Goal: Transaction & Acquisition: Purchase product/service

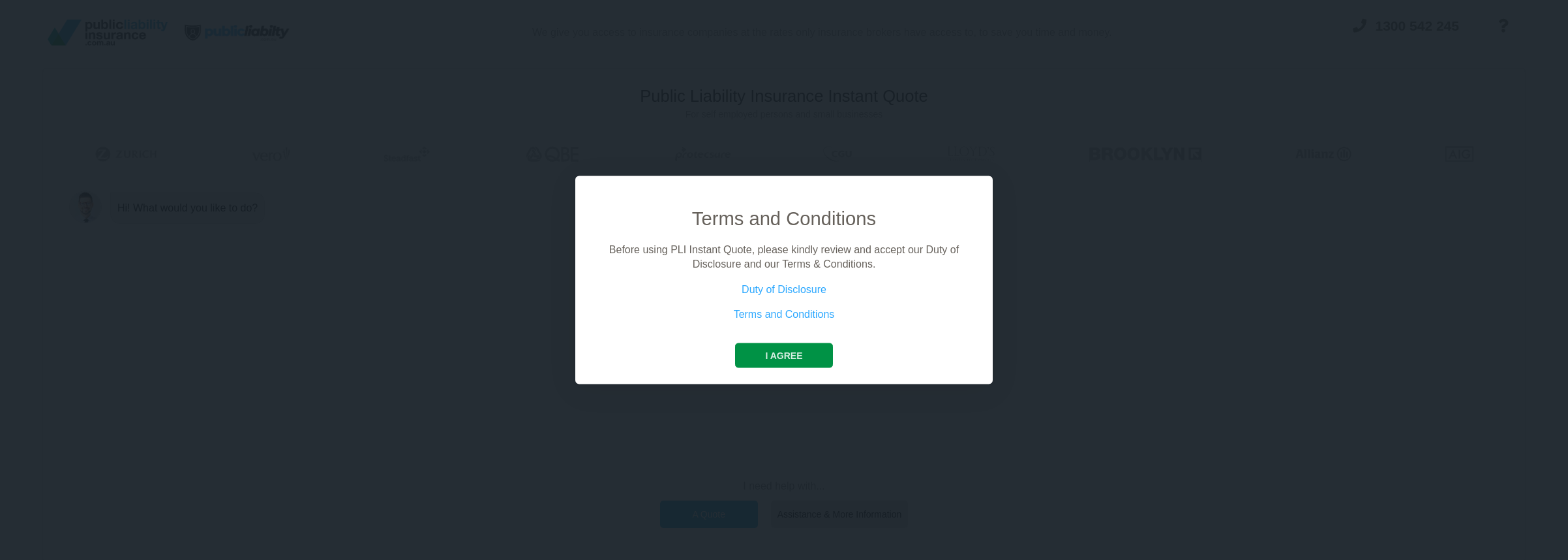
click at [782, 350] on button "I agree" at bounding box center [783, 355] width 97 height 25
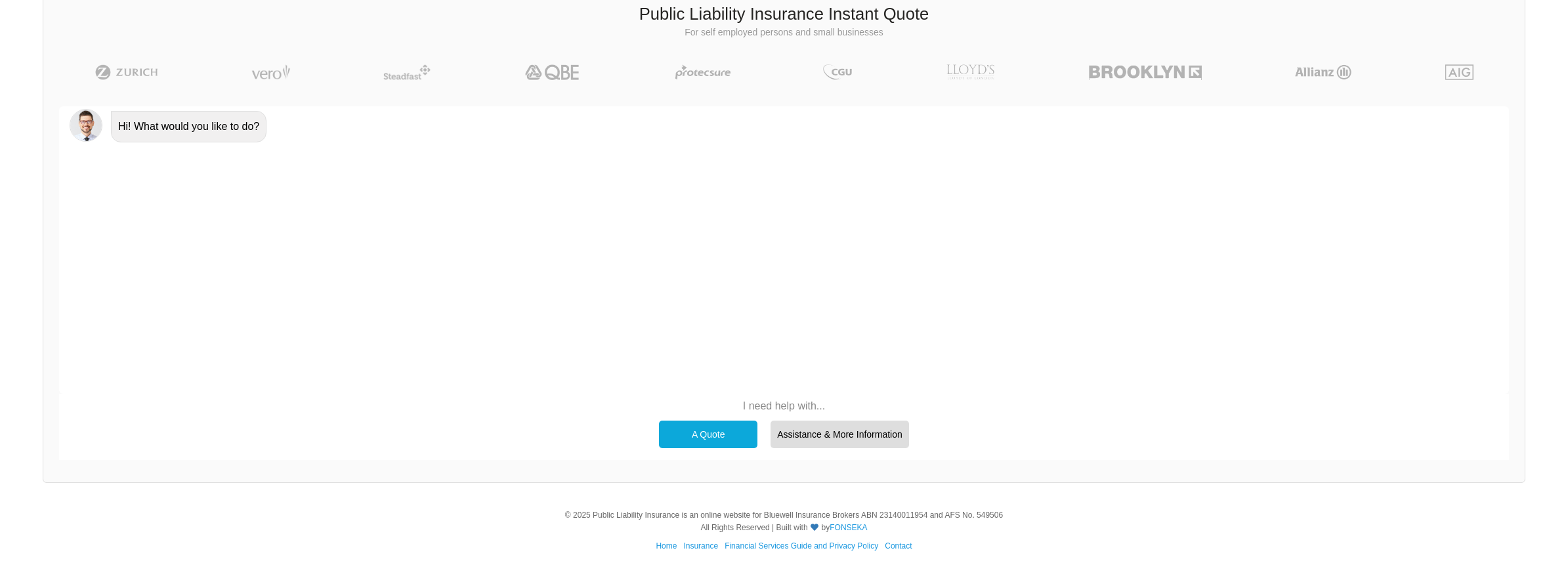
scroll to position [91, 0]
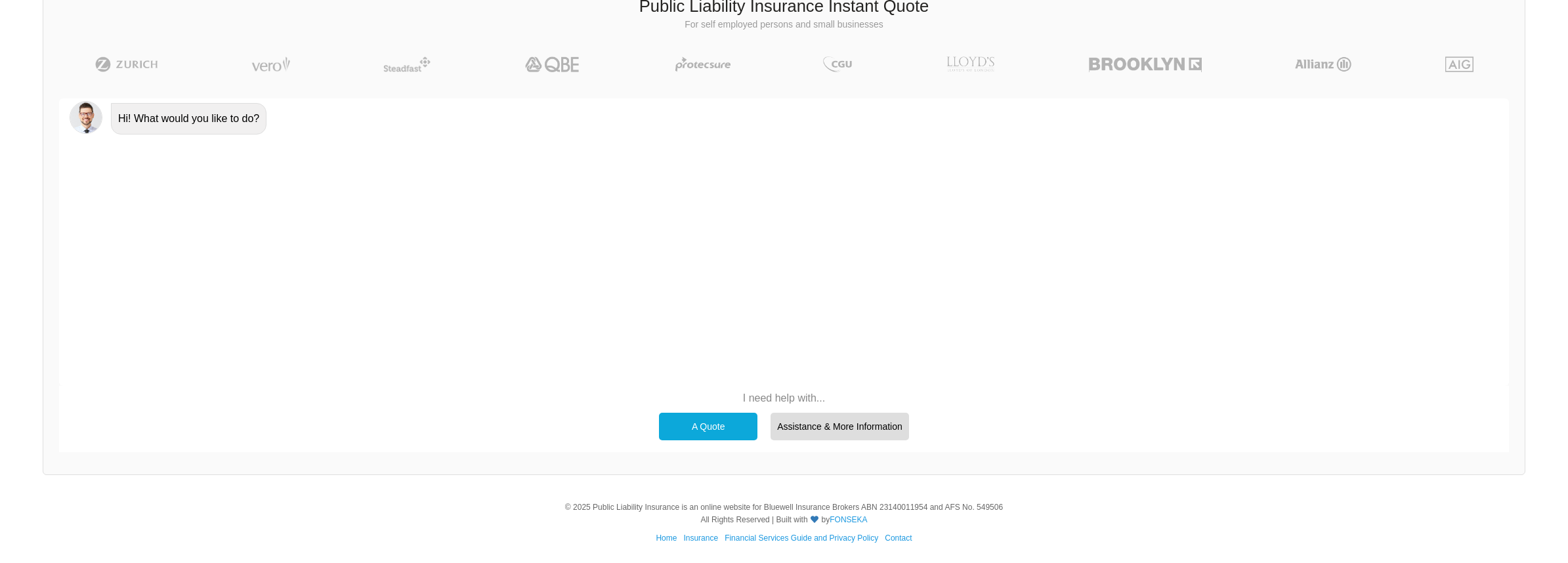
click at [706, 424] on div "A Quote" at bounding box center [708, 426] width 98 height 27
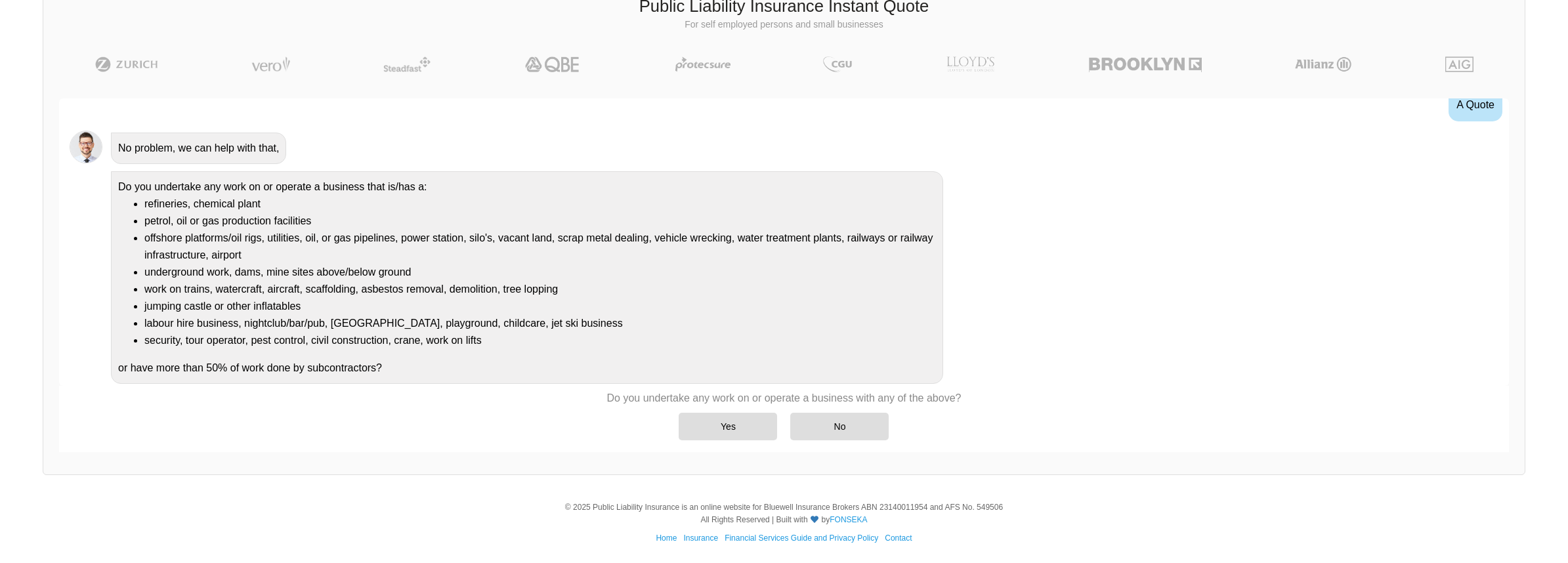
scroll to position [59, 0]
click at [840, 427] on div "No" at bounding box center [839, 426] width 98 height 27
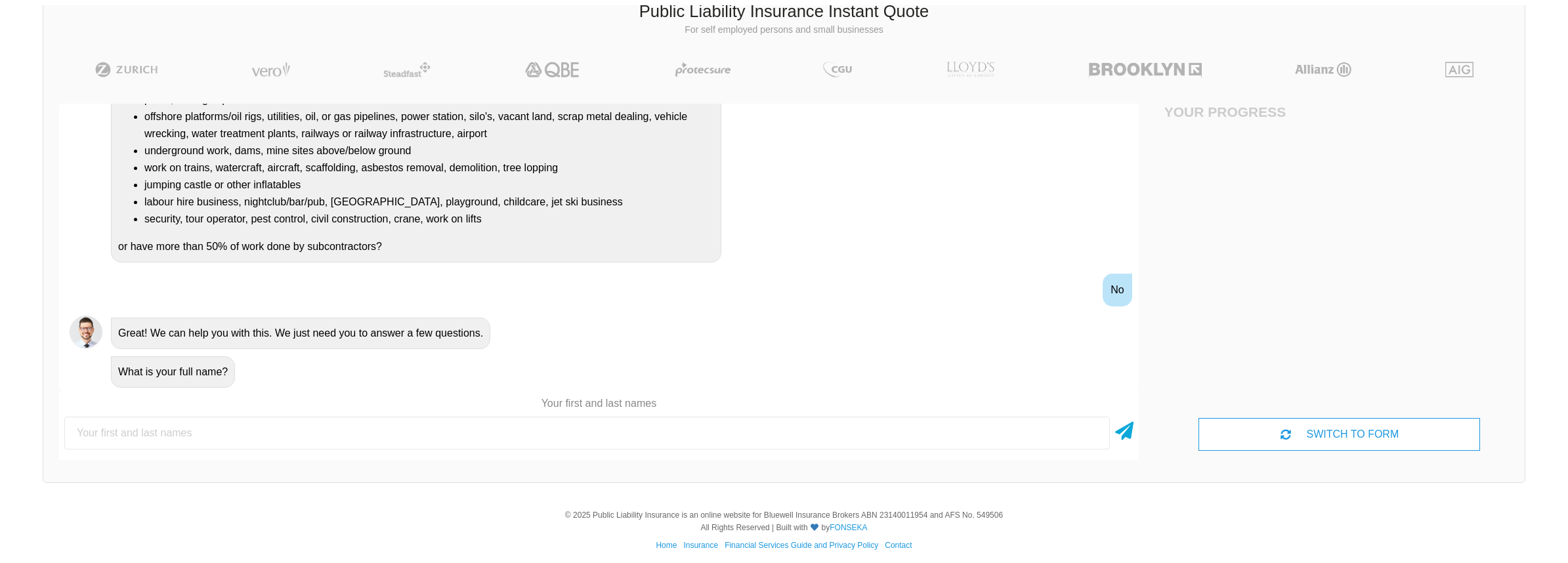
scroll to position [91, 0]
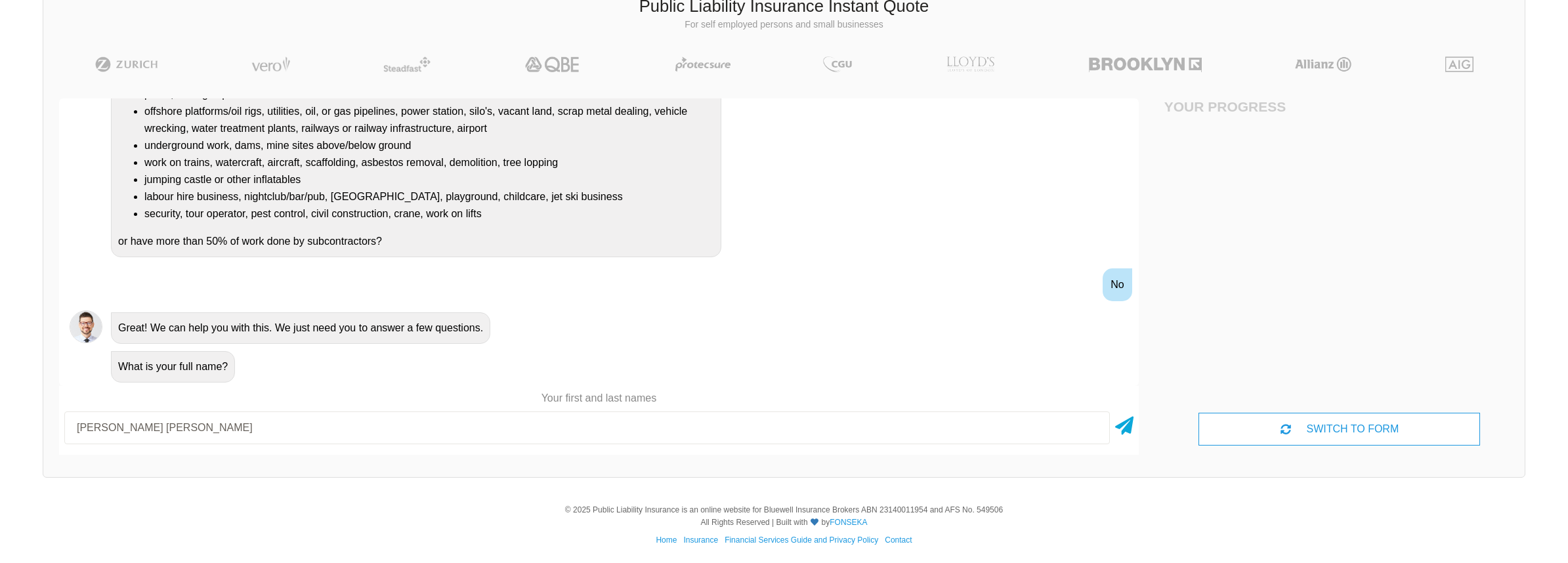
type input "[PERSON_NAME] [PERSON_NAME]"
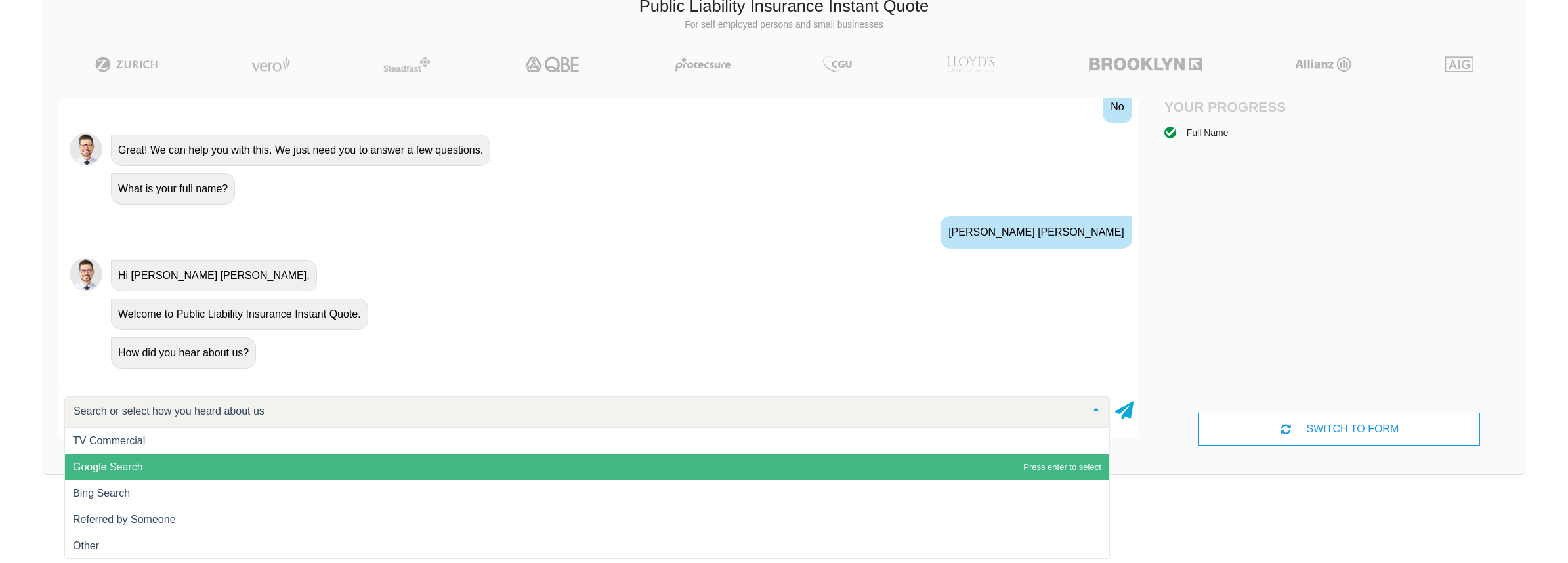
scroll to position [1, 0]
click at [180, 465] on span "Google Search" at bounding box center [587, 466] width 1044 height 26
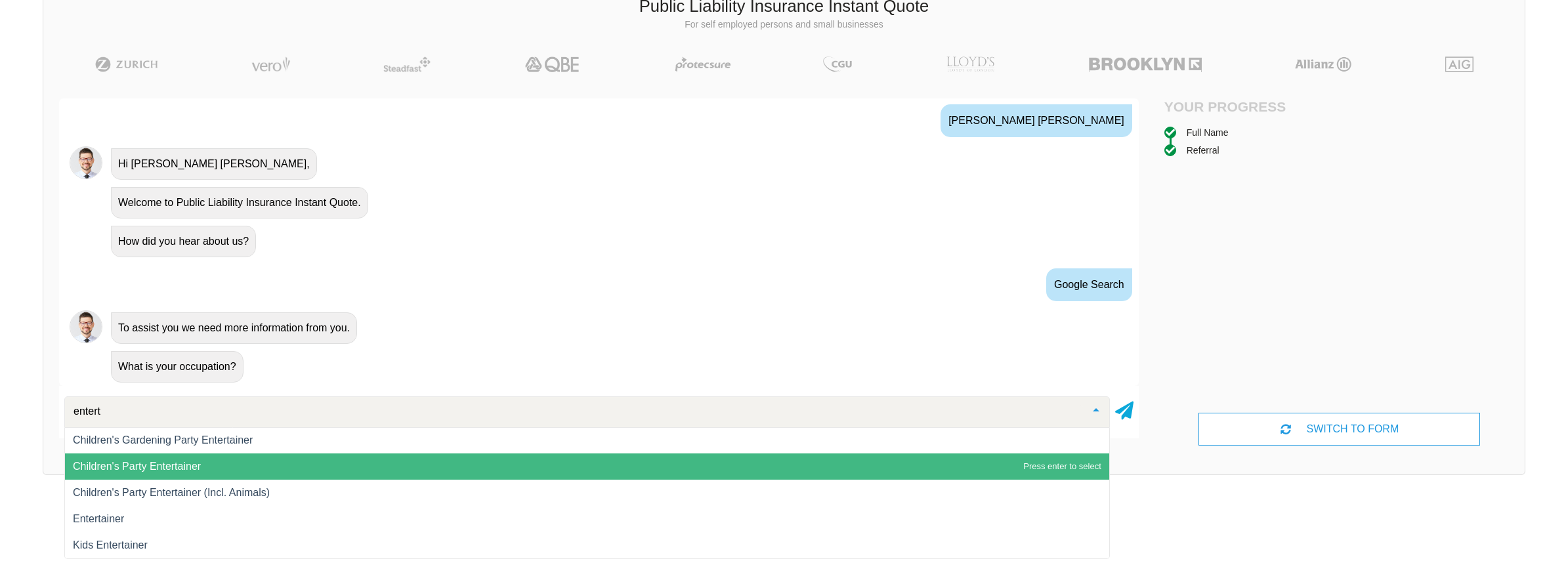
scroll to position [53, 0]
type input "enterta"
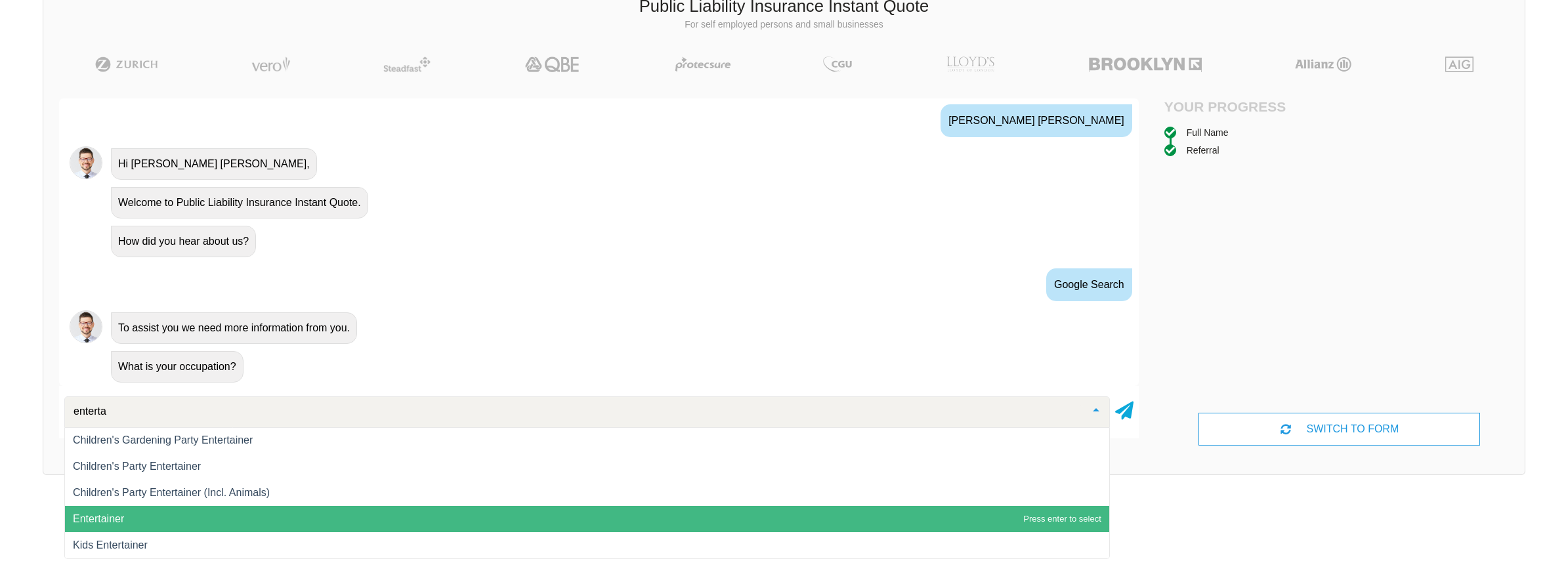
click at [167, 519] on span "Entertainer" at bounding box center [587, 519] width 1044 height 26
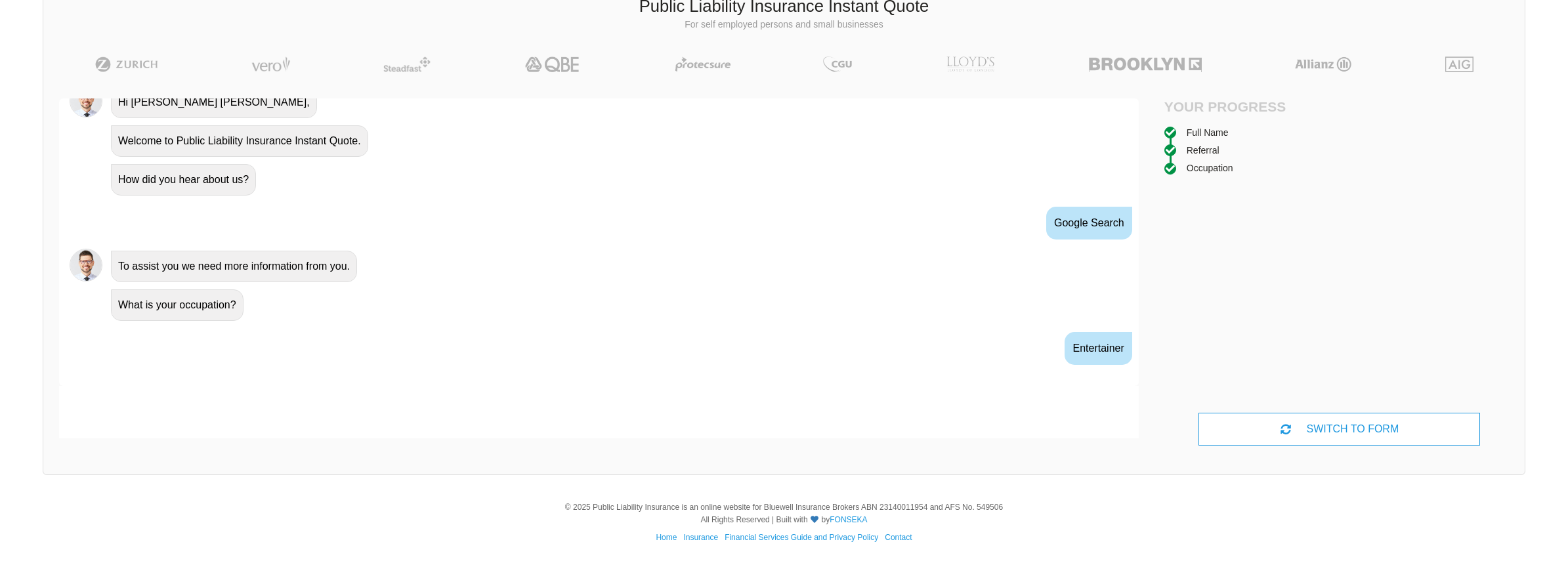
scroll to position [560, 0]
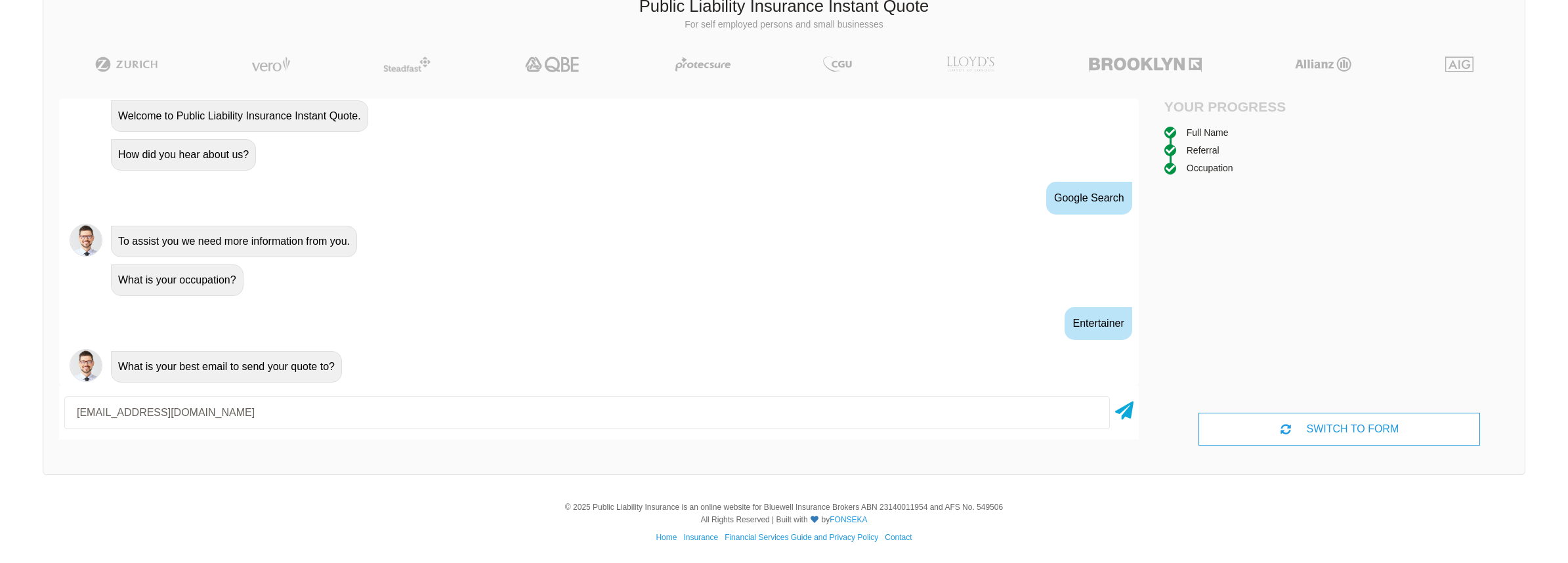
type input "[EMAIL_ADDRESS][DOMAIN_NAME]"
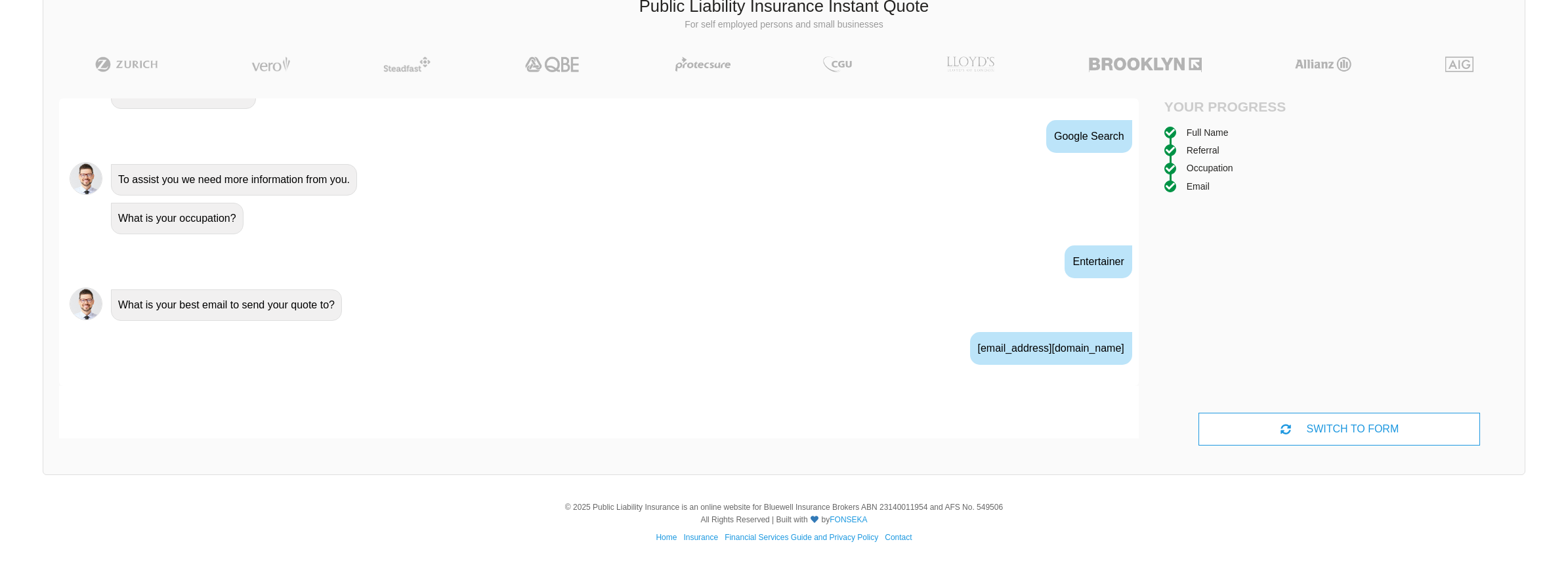
scroll to position [646, 0]
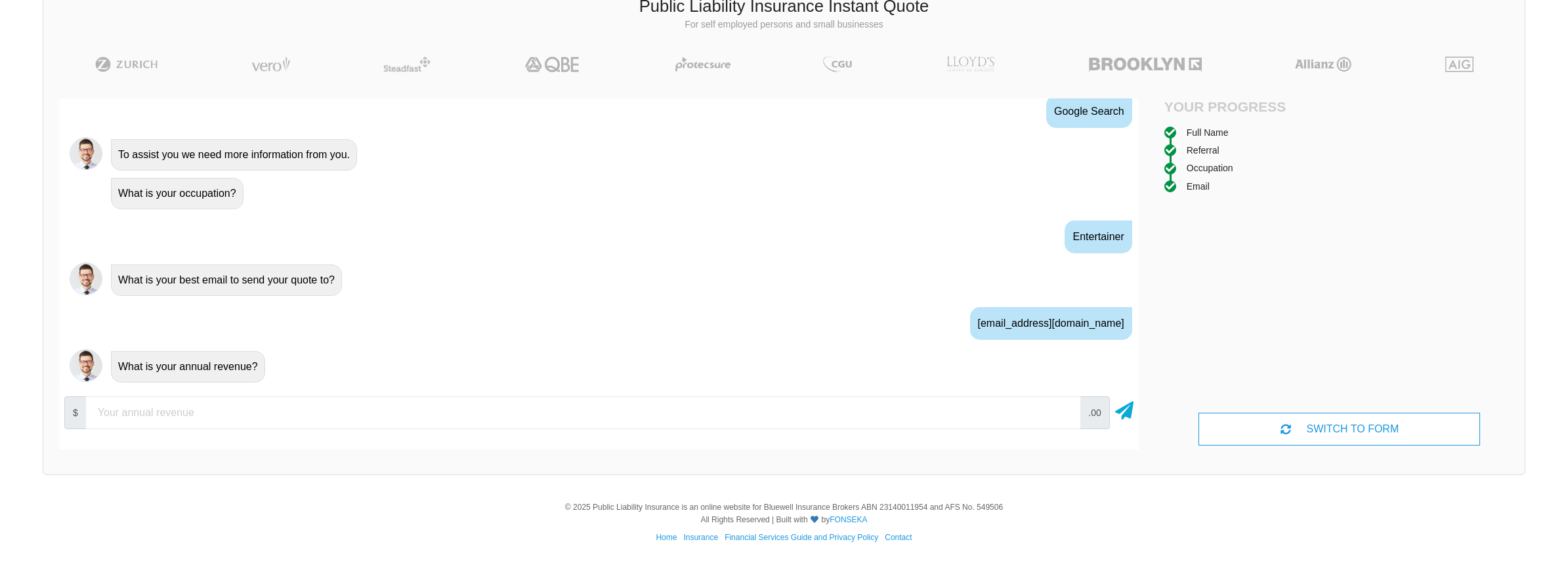
drag, startPoint x: 251, startPoint y: 395, endPoint x: 261, endPoint y: 408, distance: 16.4
click at [252, 395] on div "$ .00" at bounding box center [598, 413] width 1079 height 43
click at [264, 409] on input "number" at bounding box center [583, 413] width 994 height 33
type input "10000"
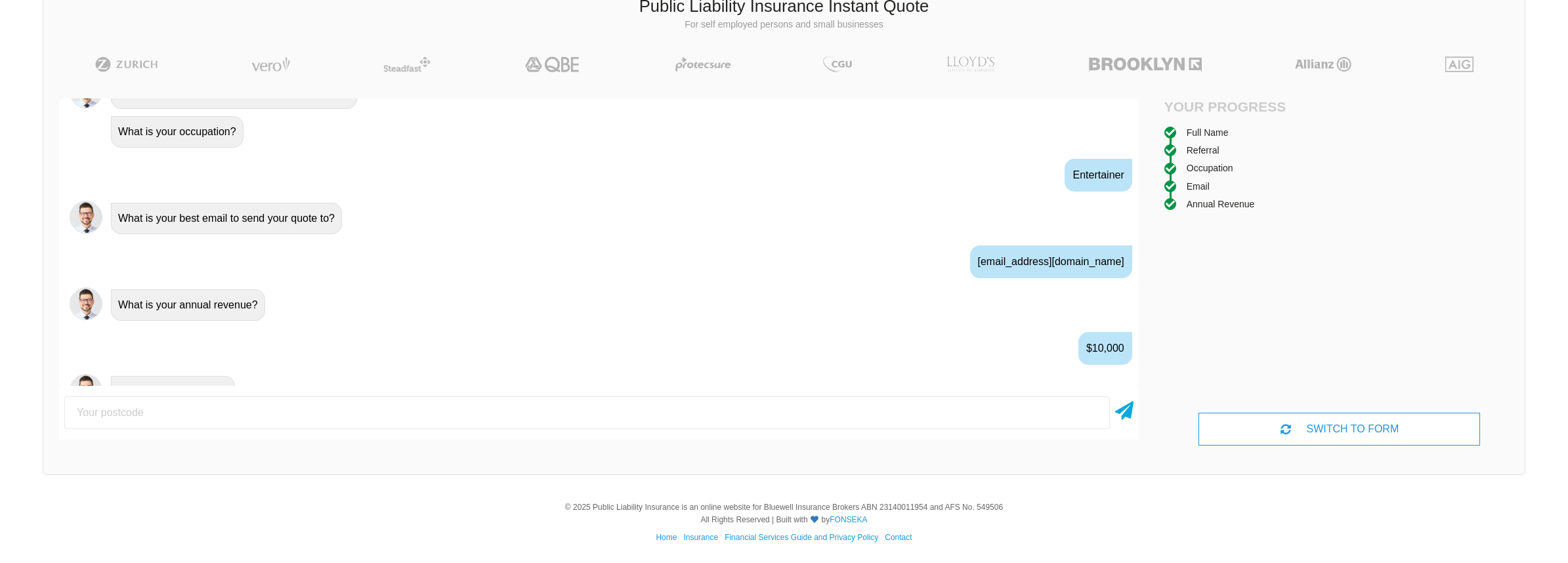
scroll to position [732, 0]
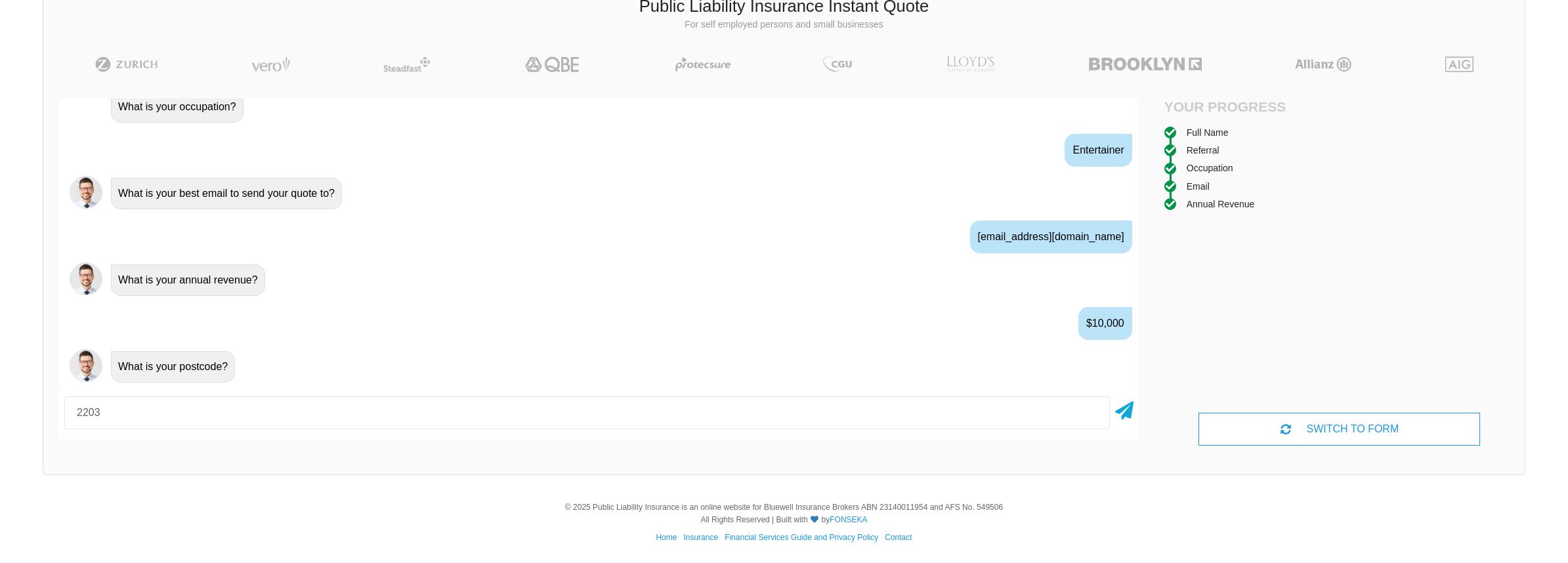
type input "2203"
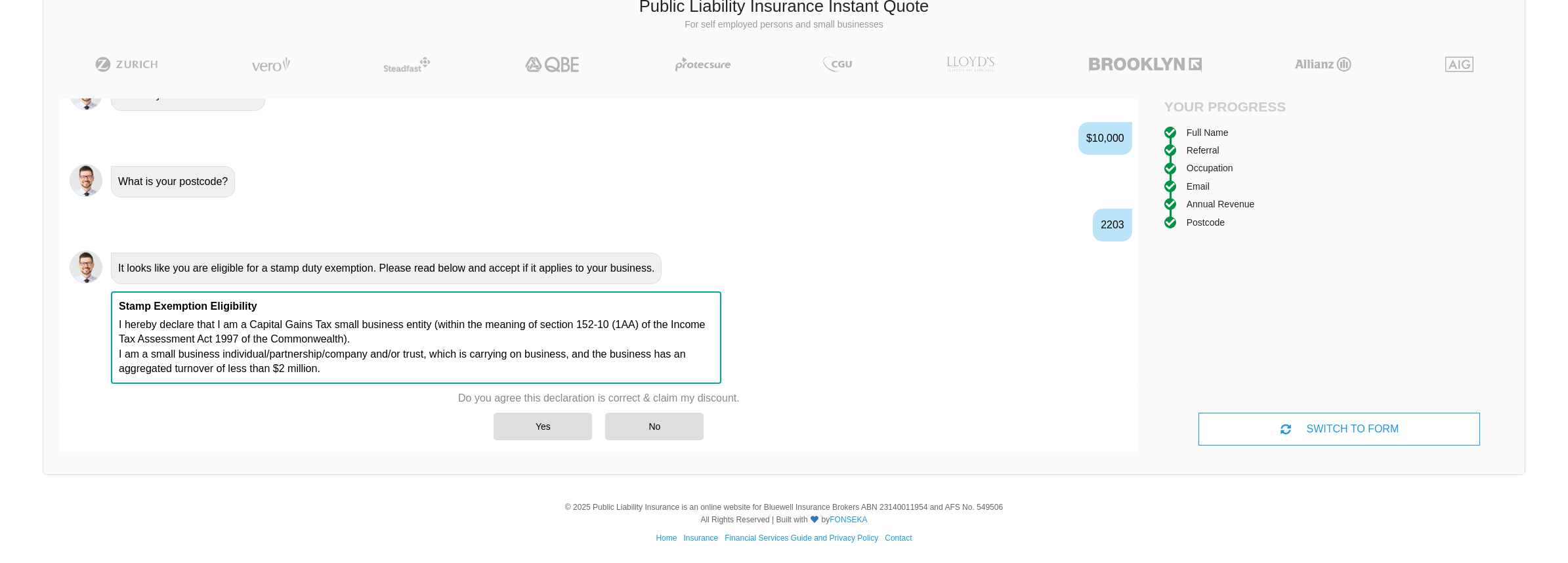
scroll to position [919, 0]
drag, startPoint x: 251, startPoint y: 320, endPoint x: 332, endPoint y: 327, distance: 81.3
click at [332, 327] on p "I hereby declare that I am a Capital Gains Tax small business entity (within th…" at bounding box center [416, 345] width 595 height 59
copy p "Capital Gains Tax"
drag, startPoint x: 387, startPoint y: 322, endPoint x: 416, endPoint y: 319, distance: 29.2
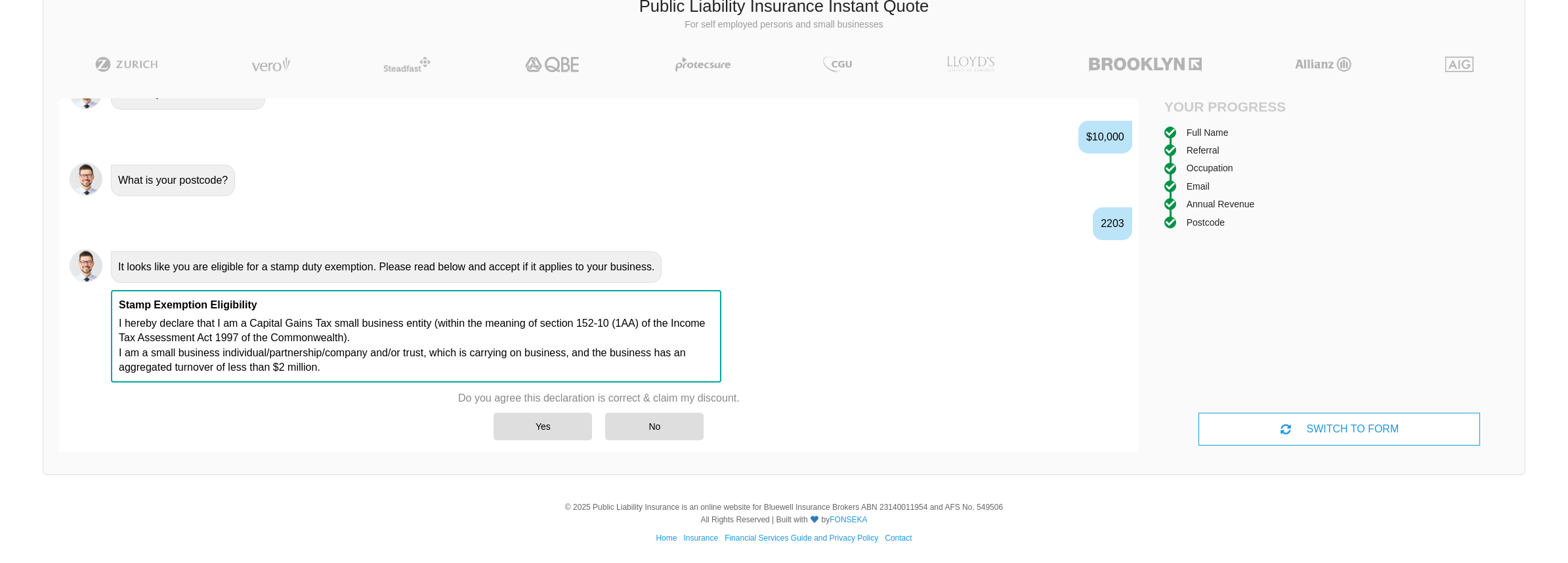
click at [388, 322] on p "I hereby declare that I am a Capital Gains Tax small business entity (within th…" at bounding box center [416, 345] width 595 height 59
drag, startPoint x: 433, startPoint y: 322, endPoint x: 256, endPoint y: 325, distance: 177.0
click at [256, 325] on p "I hereby declare that I am a Capital Gains Tax small business entity (within th…" at bounding box center [416, 345] width 595 height 59
drag, startPoint x: 250, startPoint y: 323, endPoint x: 431, endPoint y: 318, distance: 181.1
click at [431, 318] on p "I hereby declare that I am a Capital Gains Tax small business entity (within th…" at bounding box center [416, 345] width 595 height 59
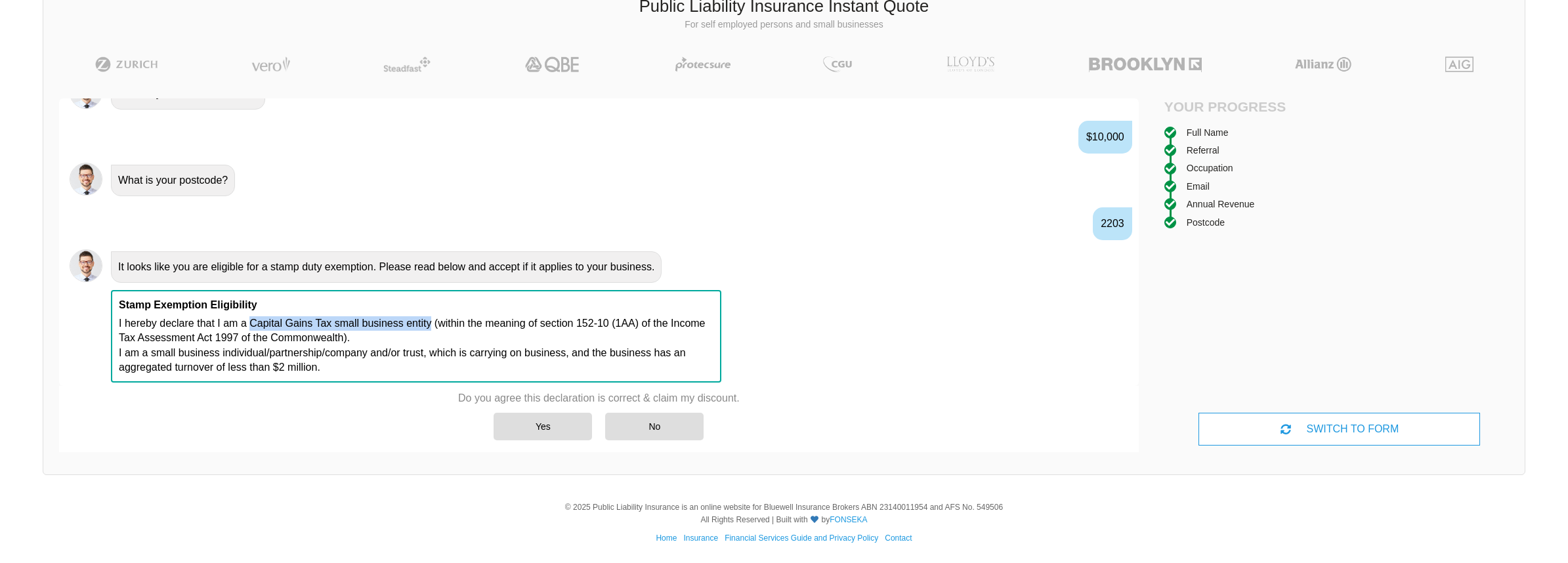
copy p "Capital Gains Tax small business entity"
click at [392, 324] on p "I hereby declare that I am a Capital Gains Tax small business entity (within th…" at bounding box center [416, 345] width 595 height 59
click at [519, 427] on div "Yes" at bounding box center [543, 426] width 98 height 27
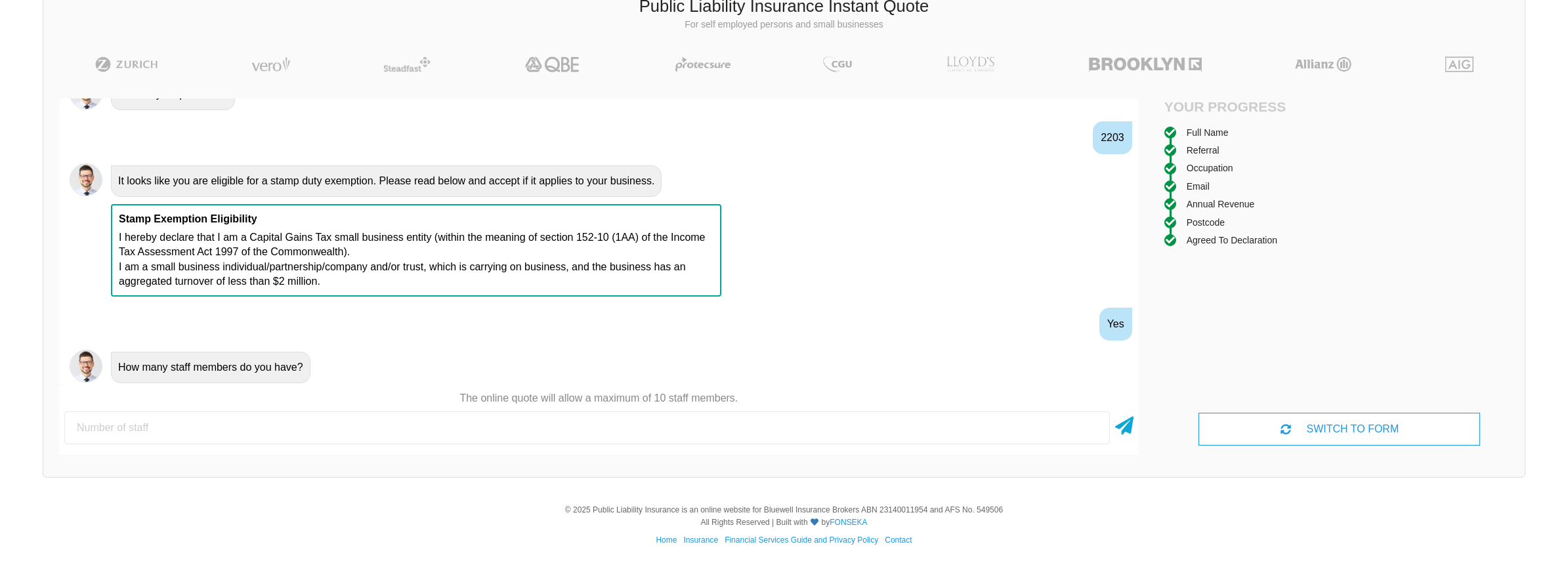
scroll to position [1005, 0]
type input "1"
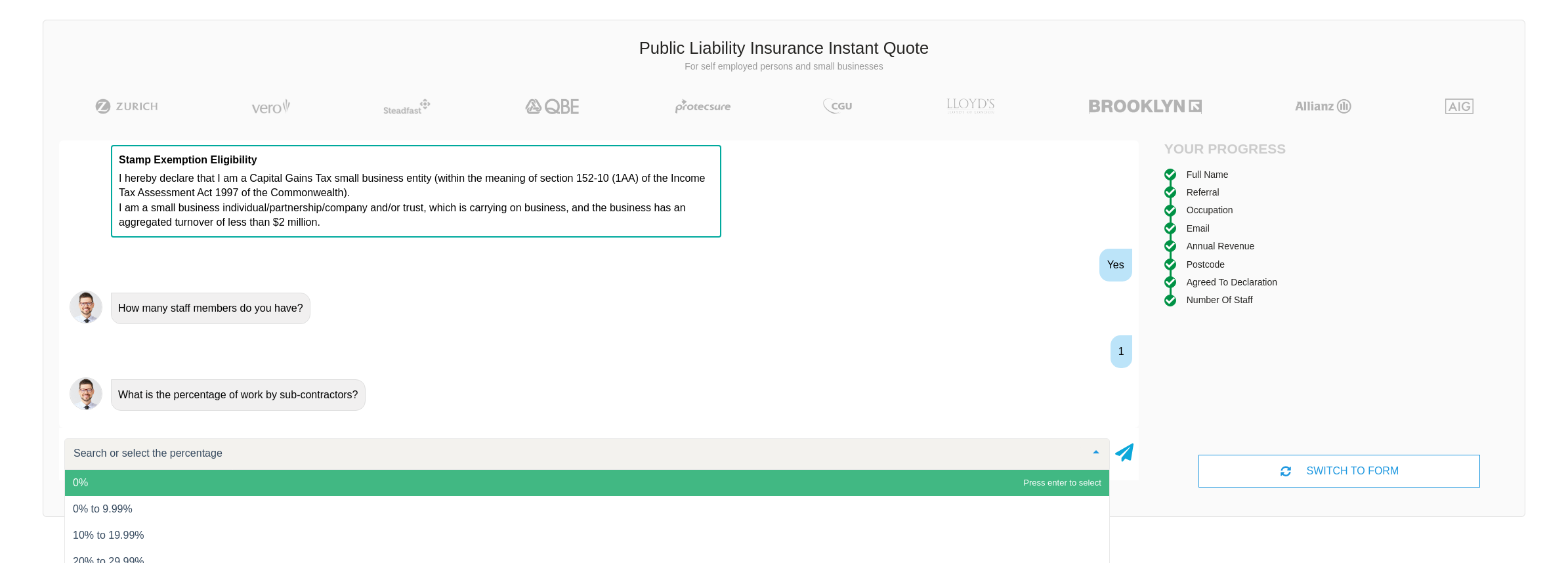
scroll to position [25, 0]
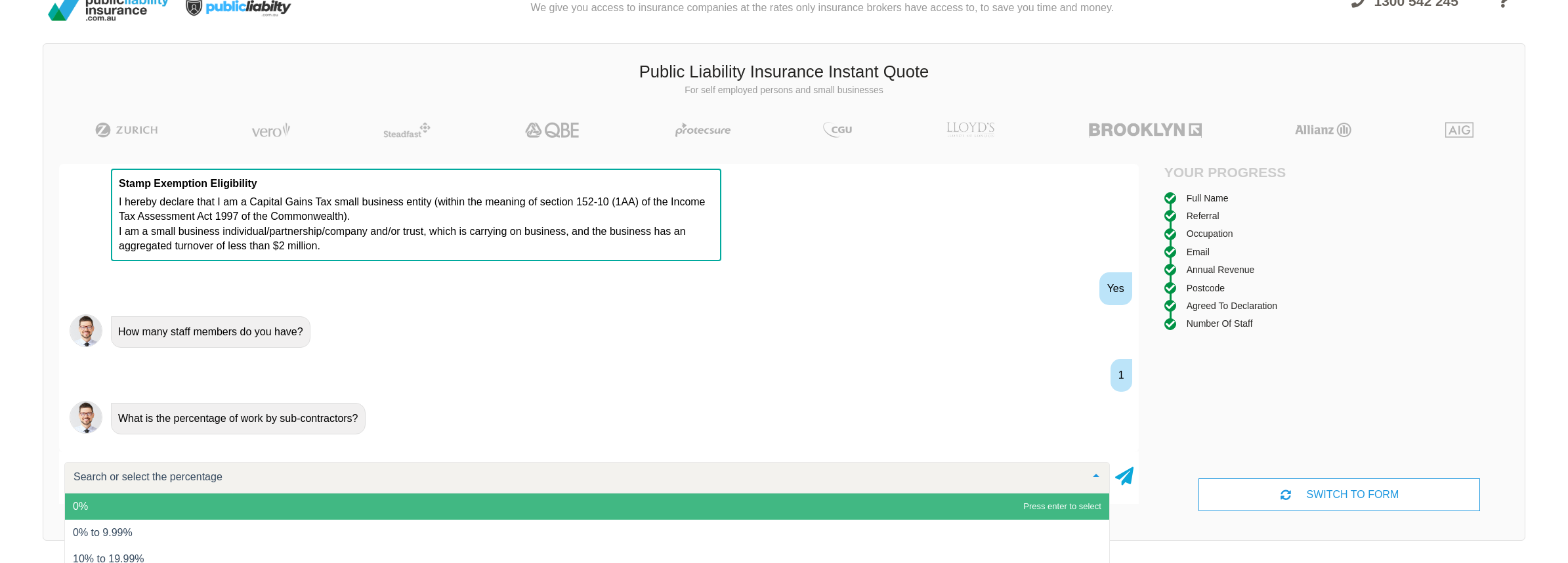
click at [298, 497] on span "0%" at bounding box center [587, 507] width 1044 height 26
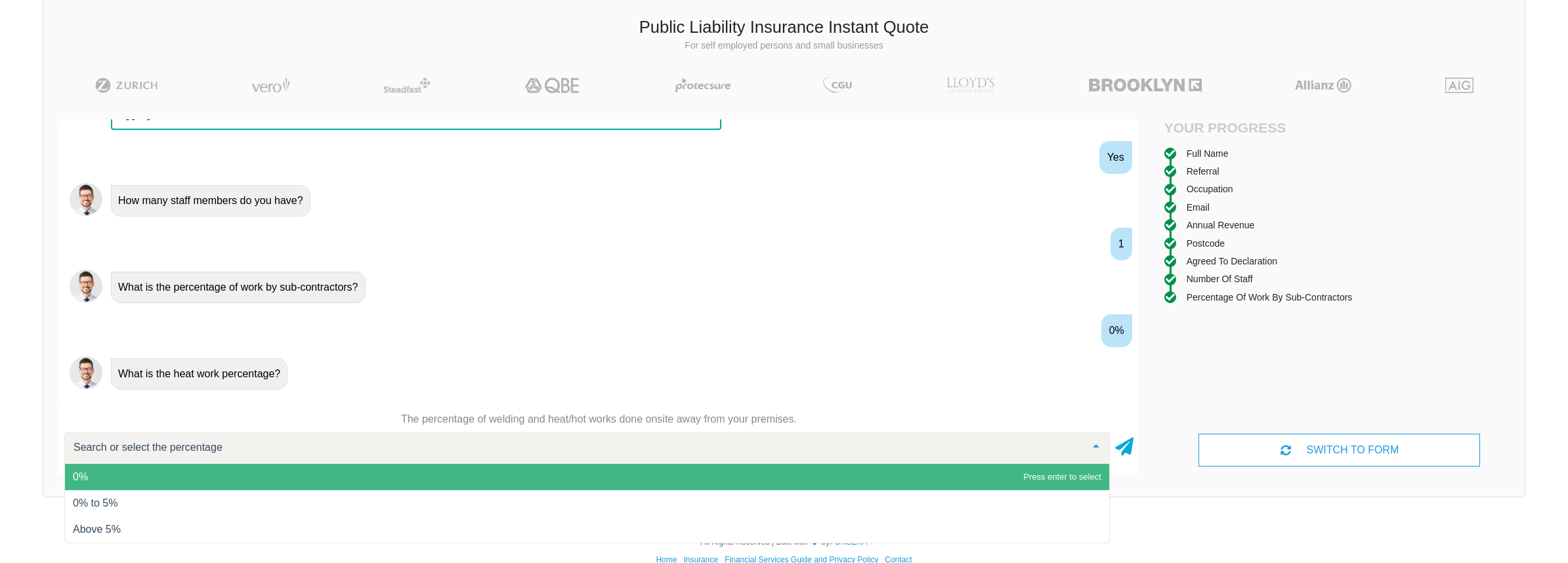
scroll to position [91, 0]
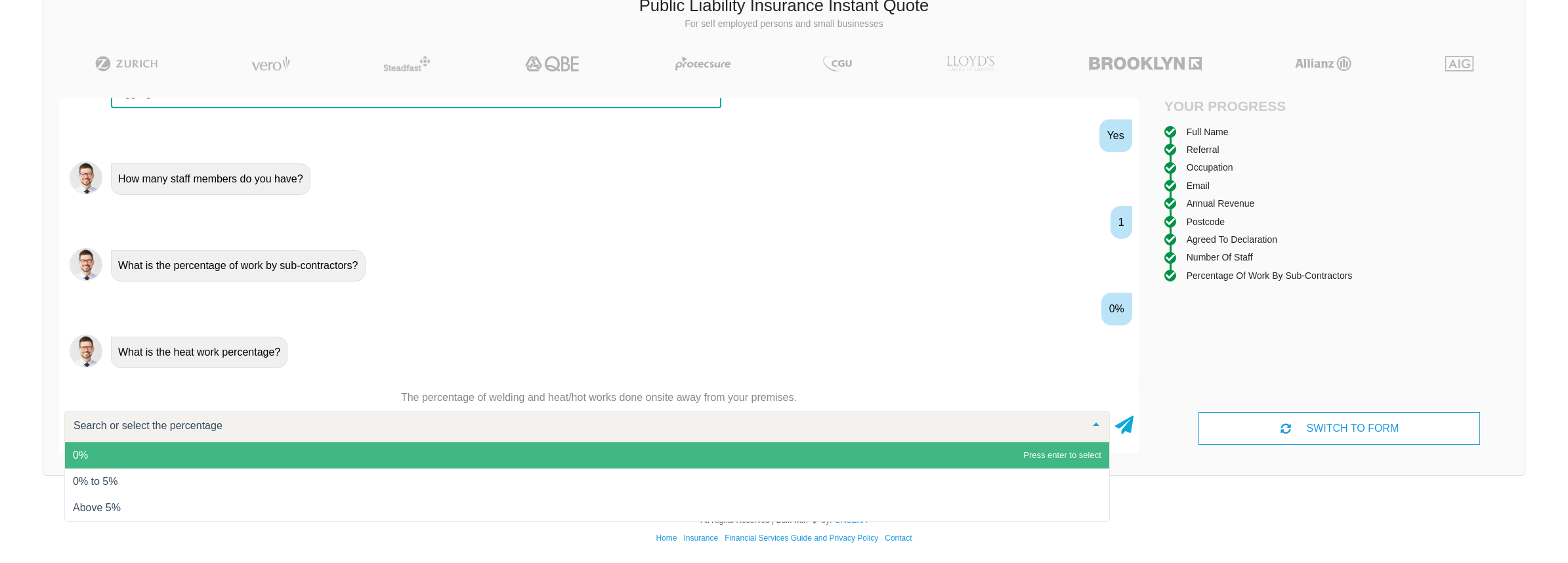
click at [341, 456] on span "0%" at bounding box center [587, 456] width 1044 height 26
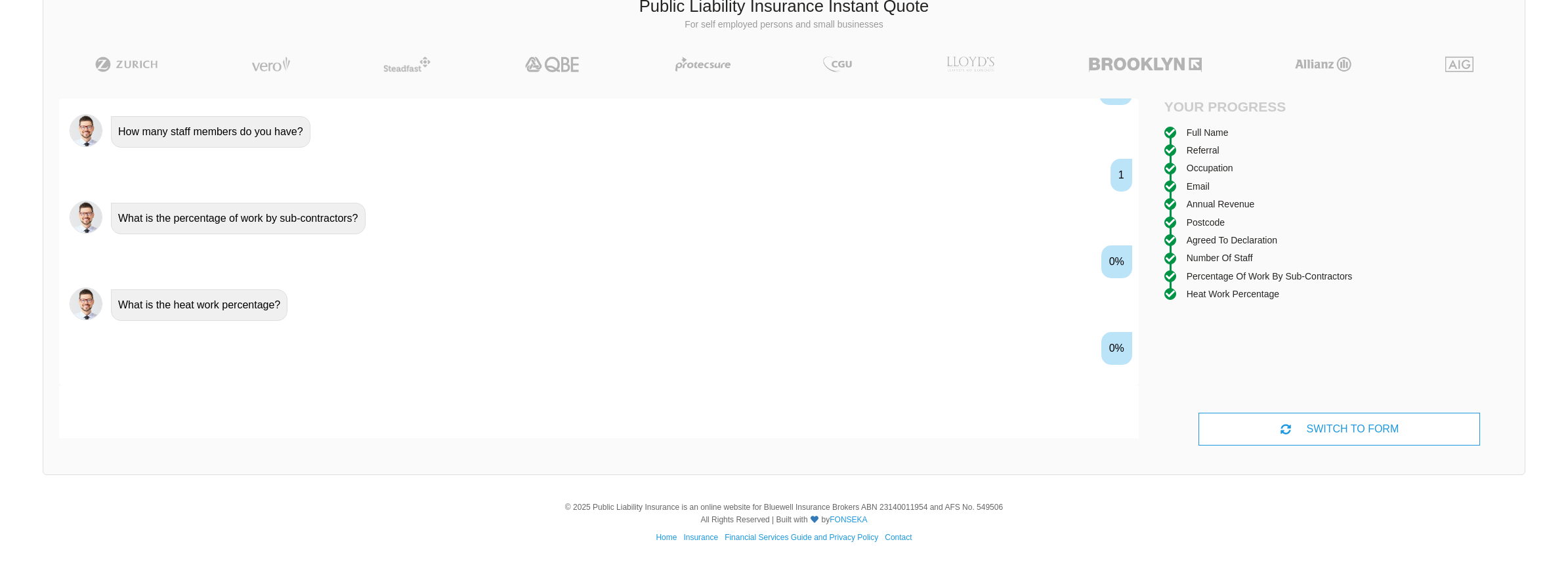
scroll to position [1266, 0]
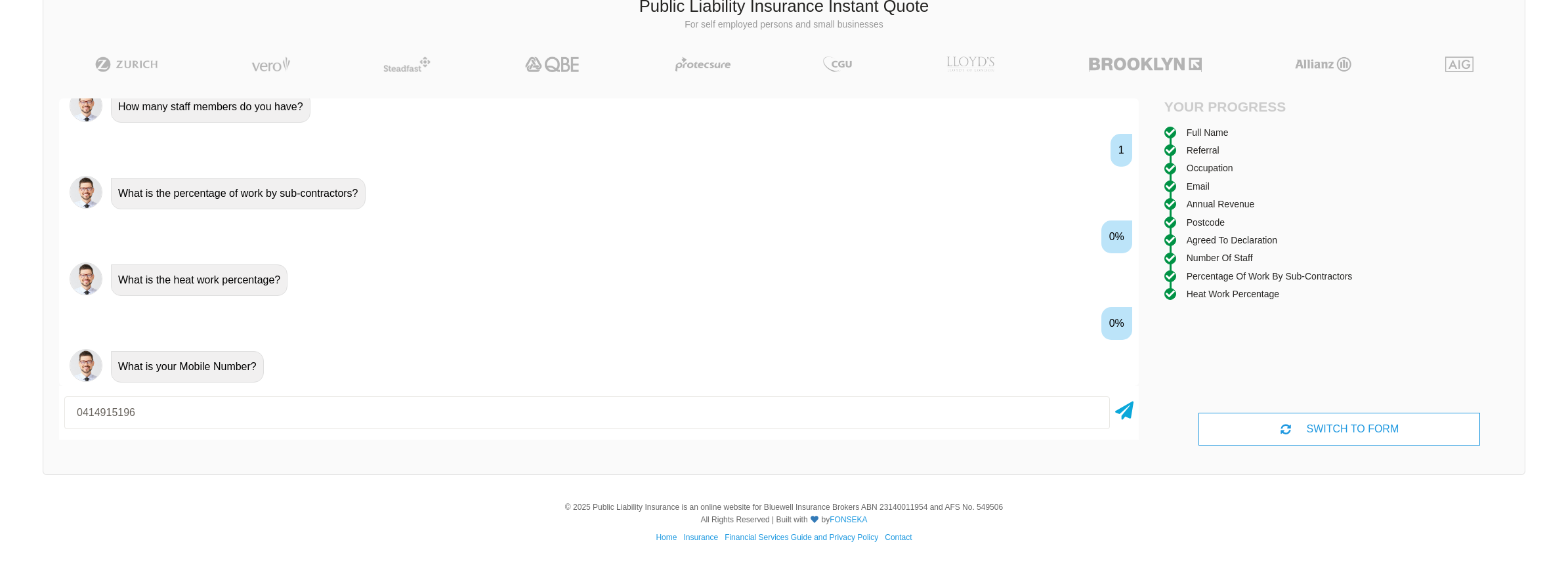
type input "0414915196"
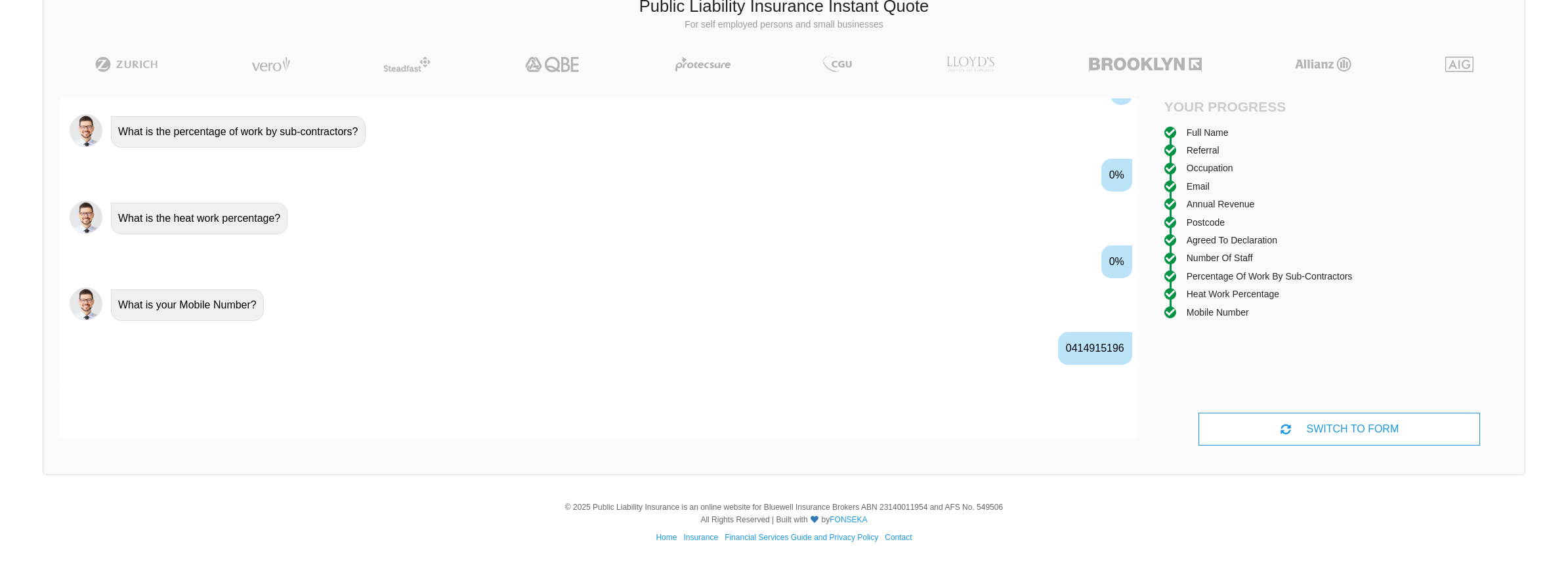
scroll to position [1352, 0]
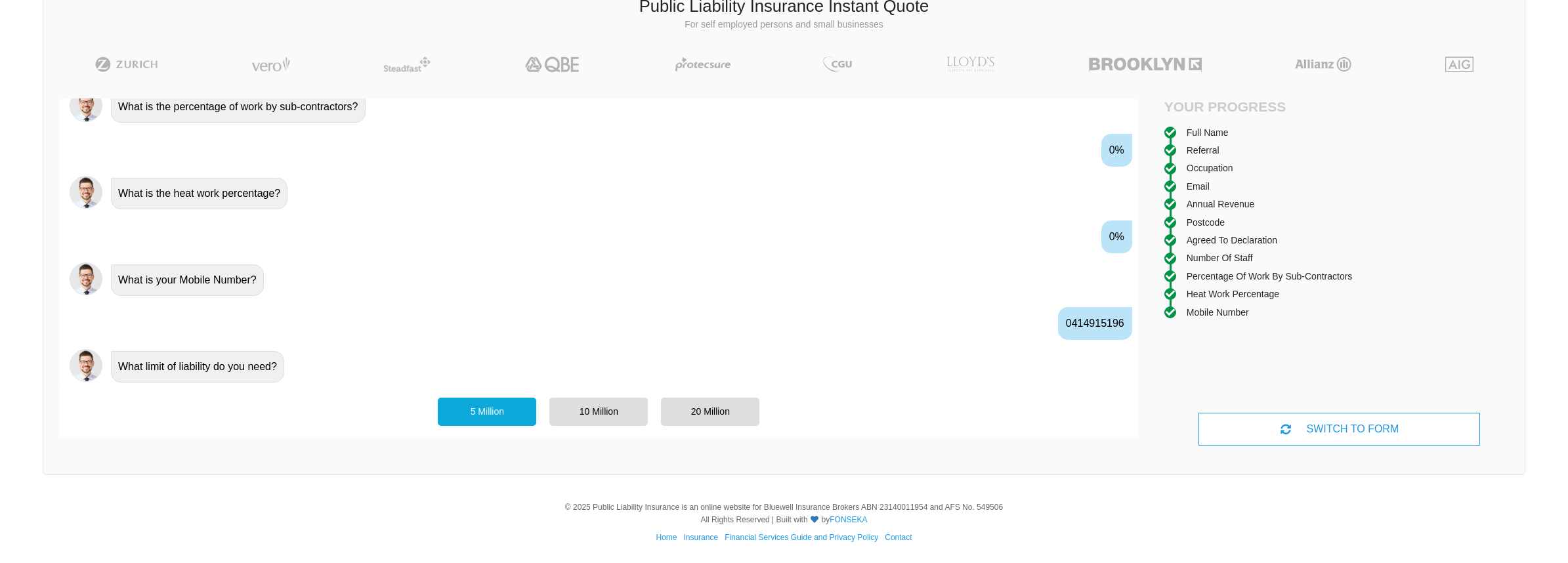
click at [490, 412] on div "5 Million" at bounding box center [486, 411] width 98 height 27
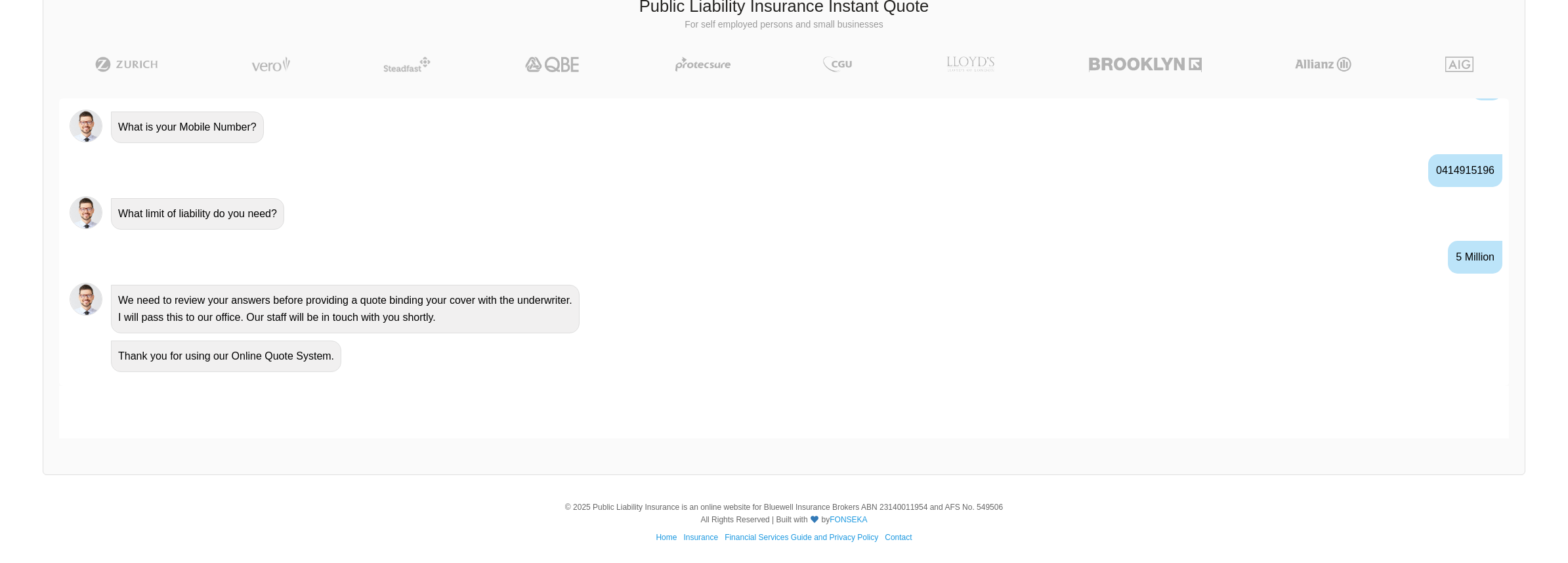
scroll to position [1494, 0]
